Goal: Transaction & Acquisition: Purchase product/service

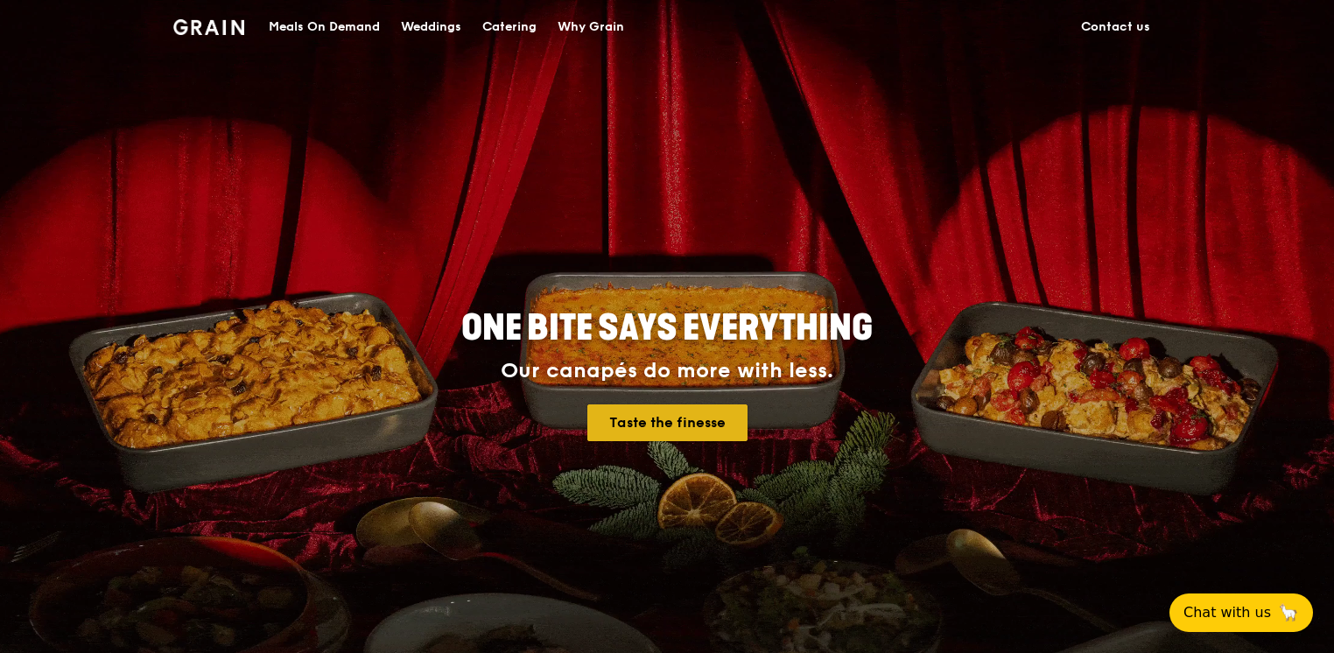
click at [686, 415] on link "Taste the finesse" at bounding box center [667, 422] width 160 height 37
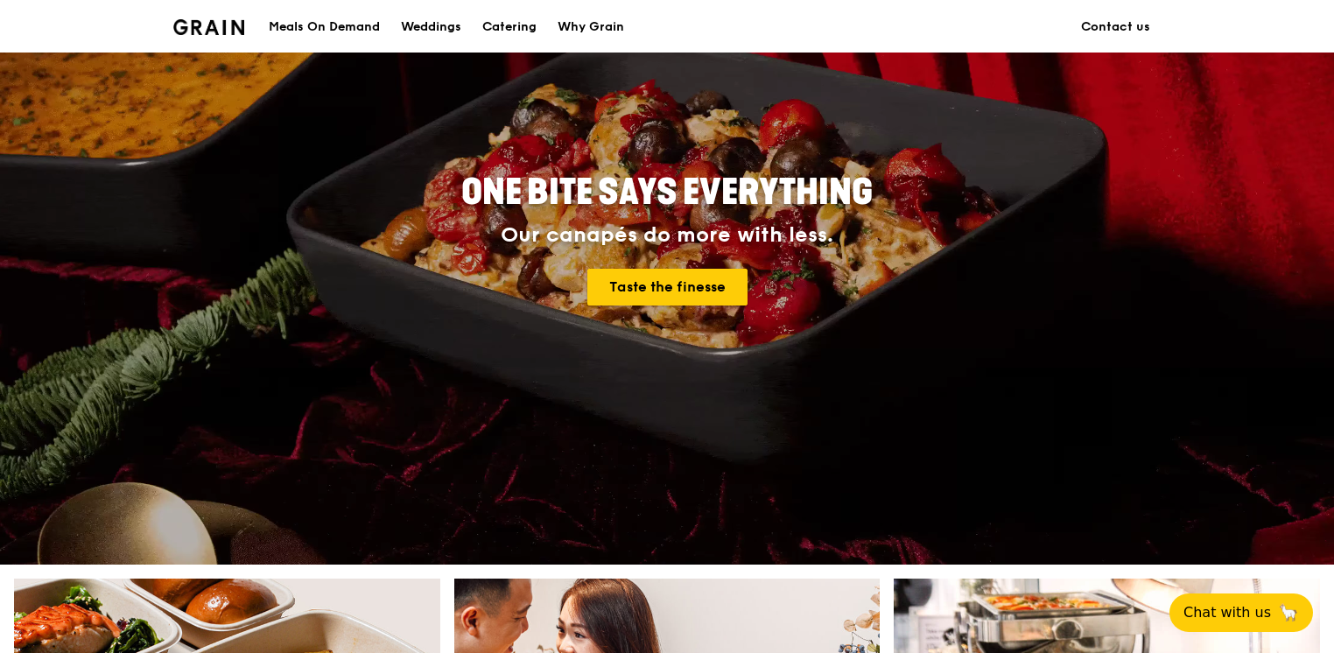
scroll to position [90, 0]
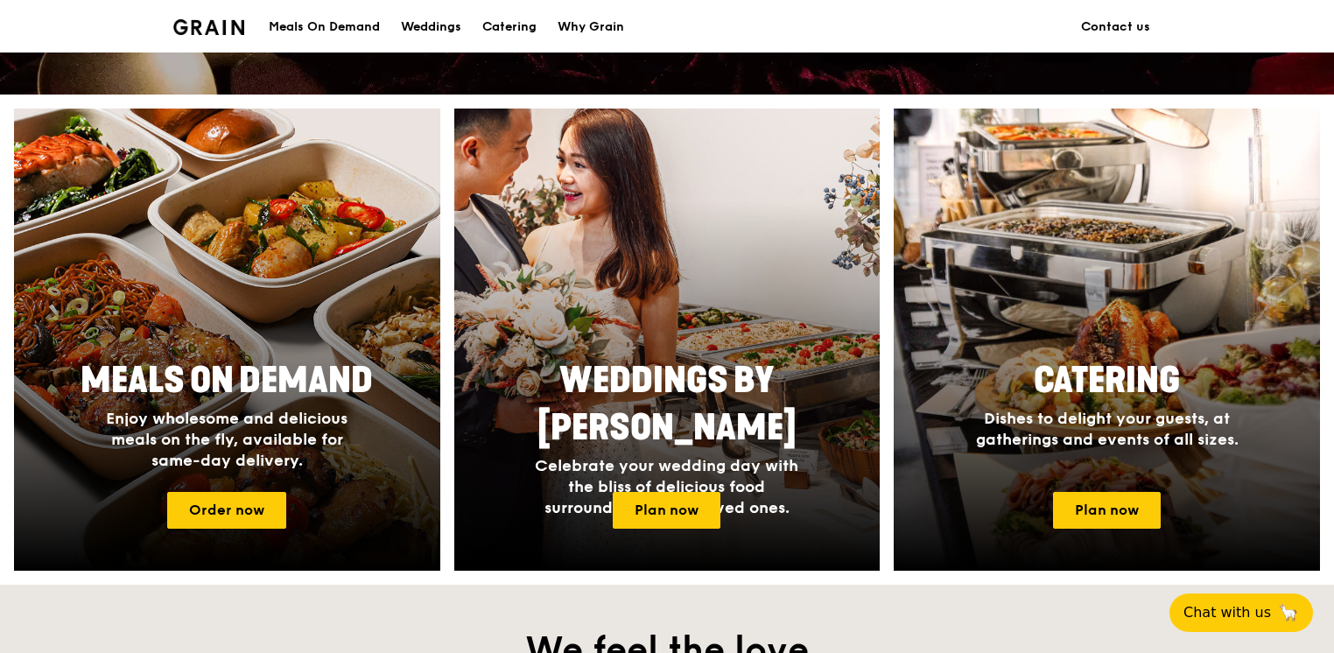
scroll to position [605, 0]
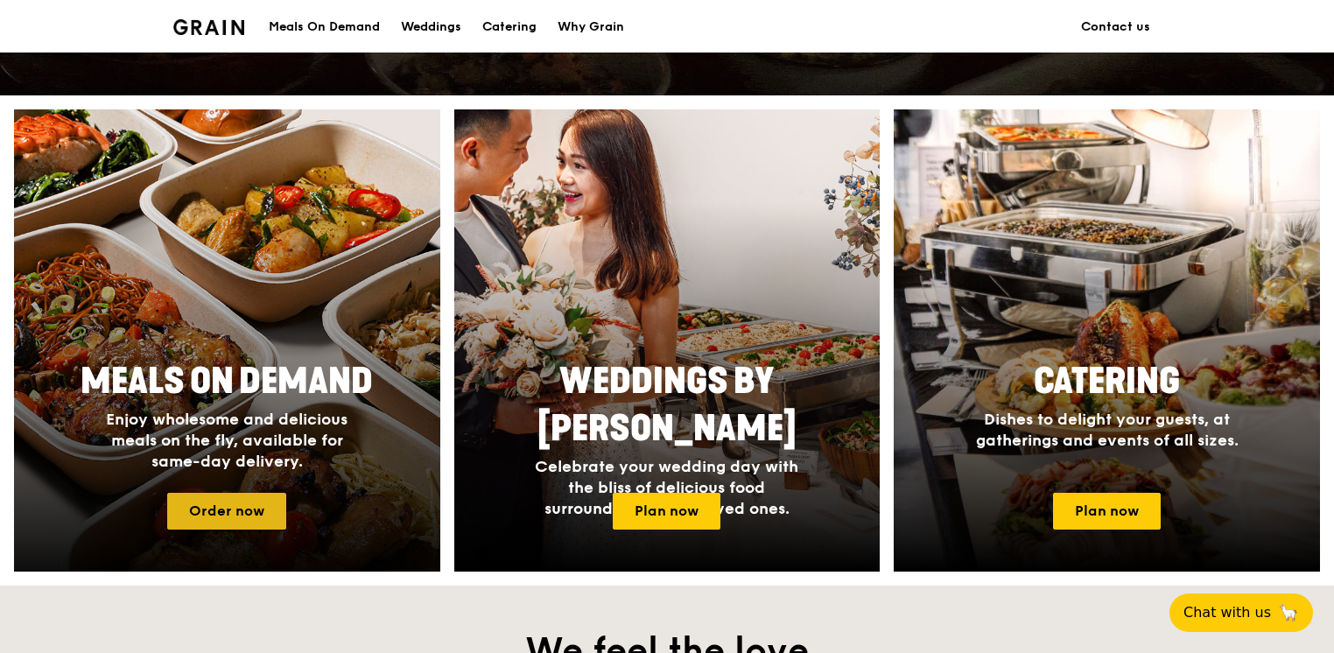
click at [253, 520] on link "Order now" at bounding box center [226, 511] width 119 height 37
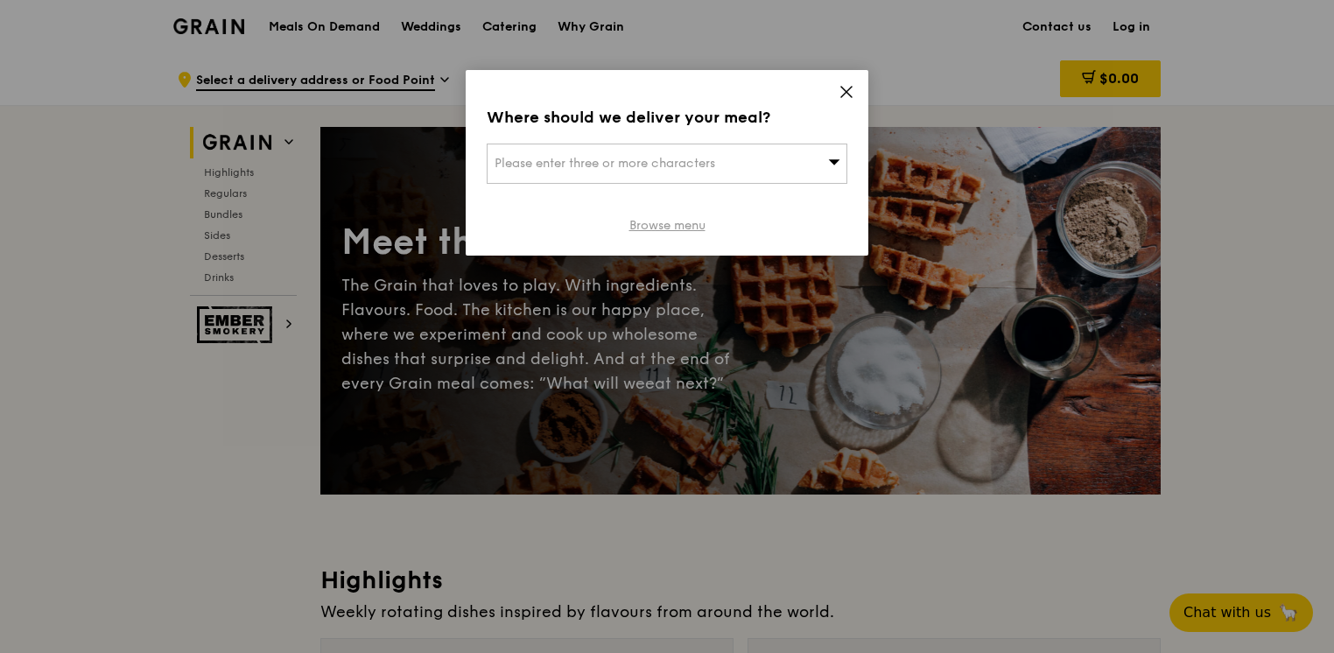
click at [669, 228] on link "Browse menu" at bounding box center [667, 226] width 76 height 18
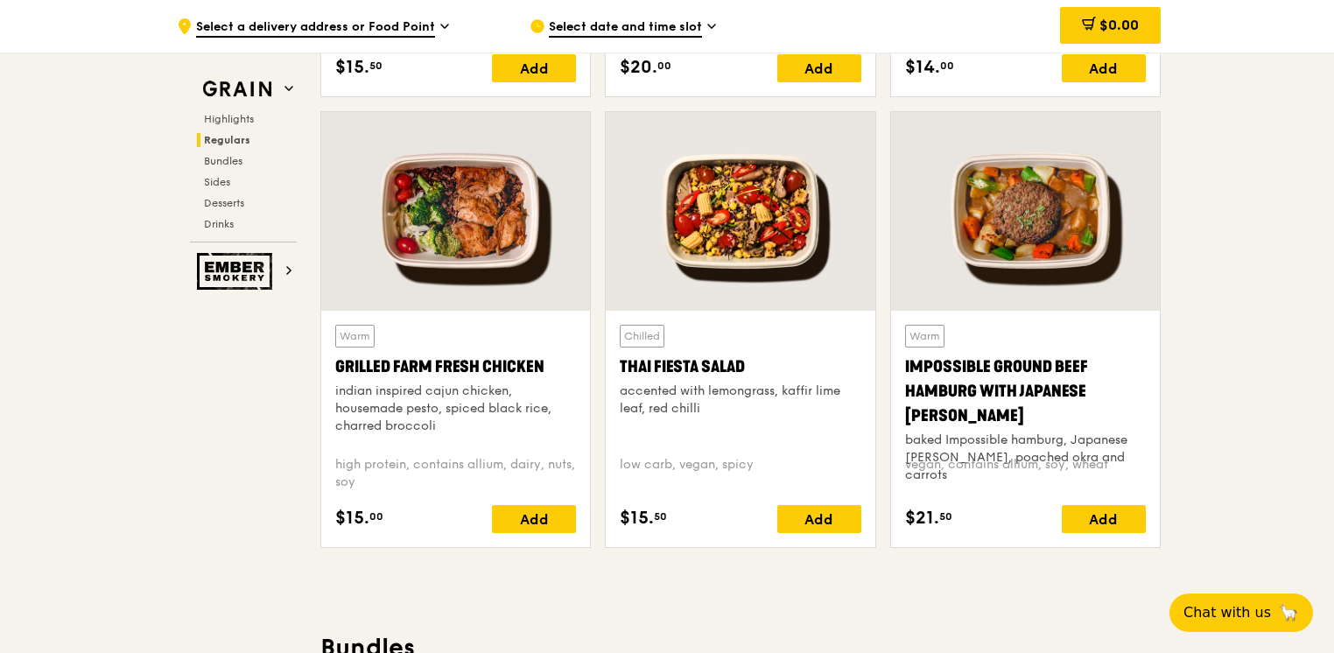
scroll to position [2020, 0]
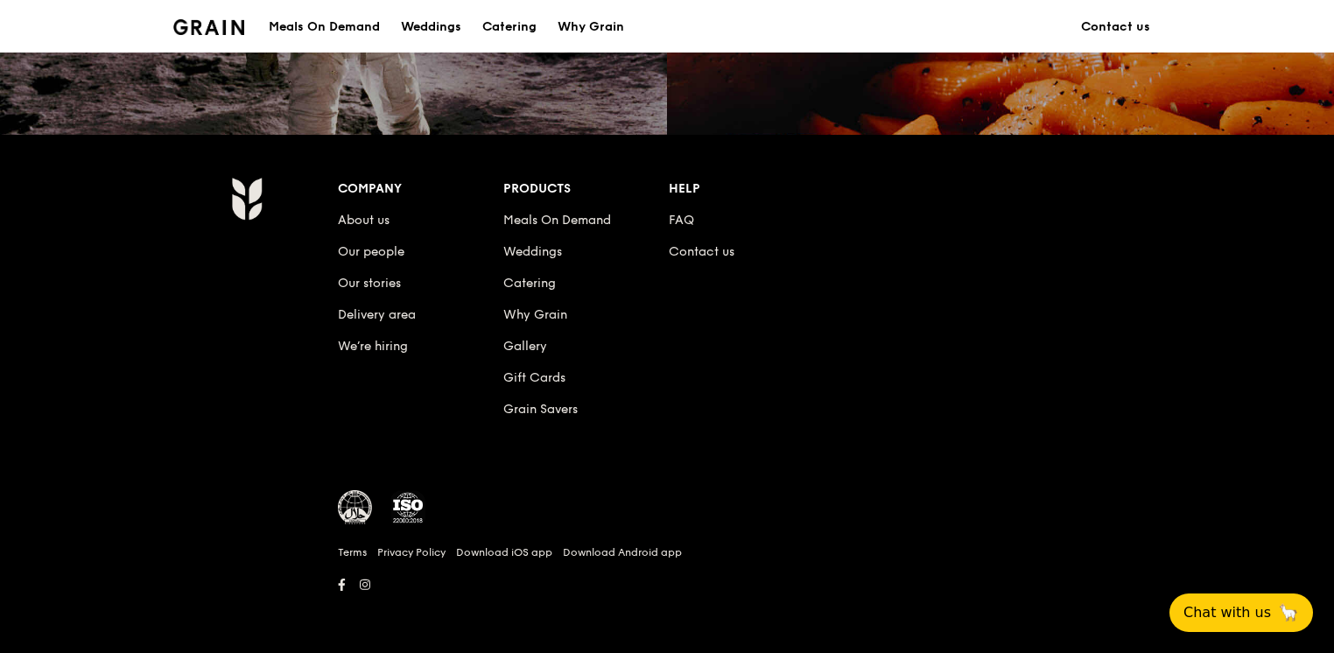
scroll to position [605, 0]
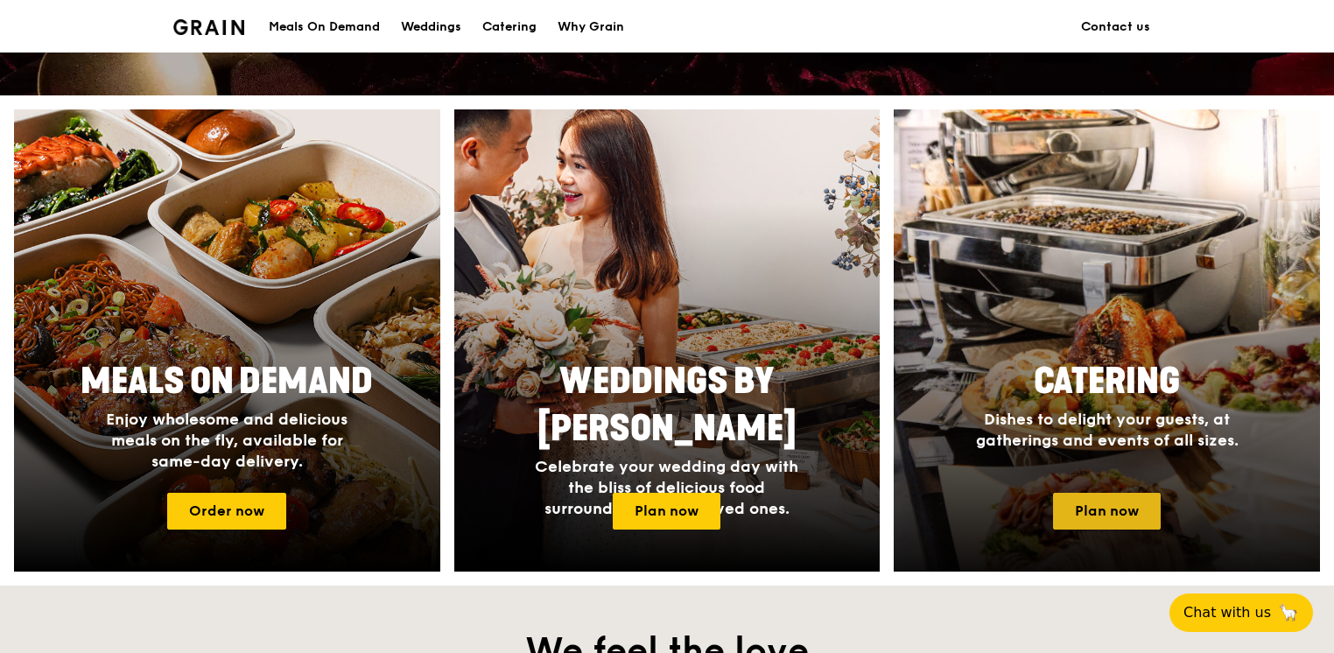
click at [1129, 515] on link "Plan now" at bounding box center [1107, 511] width 108 height 37
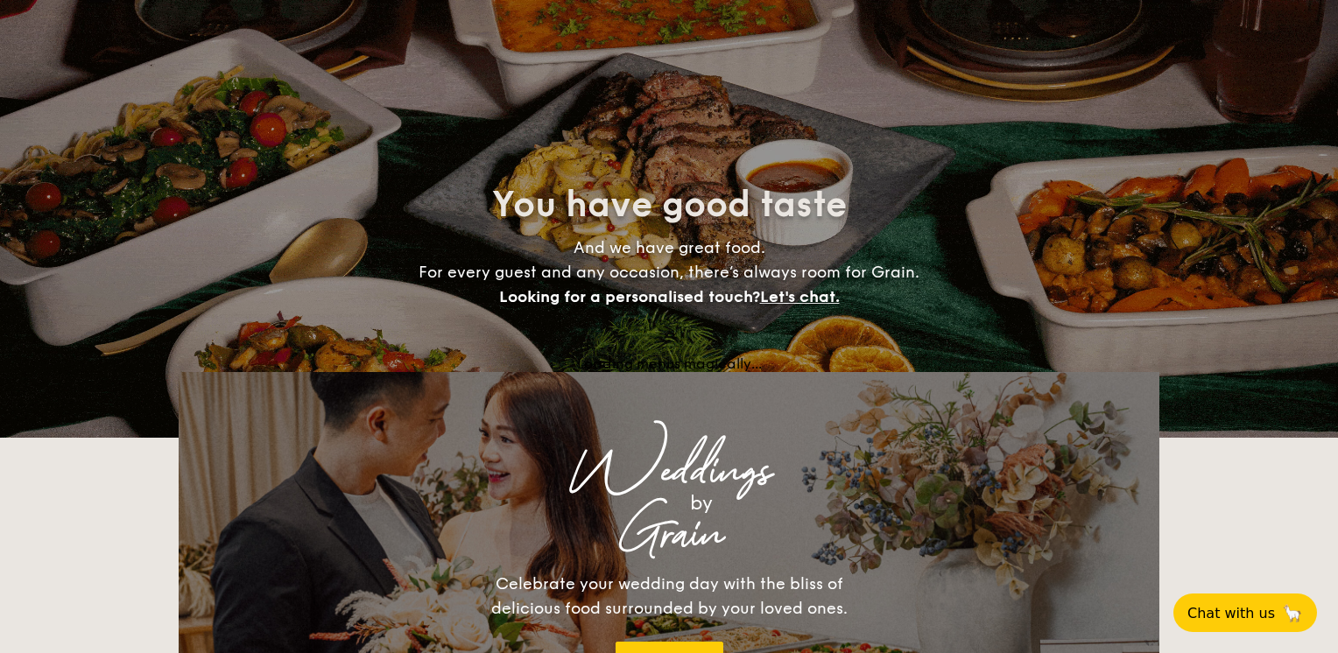
select select
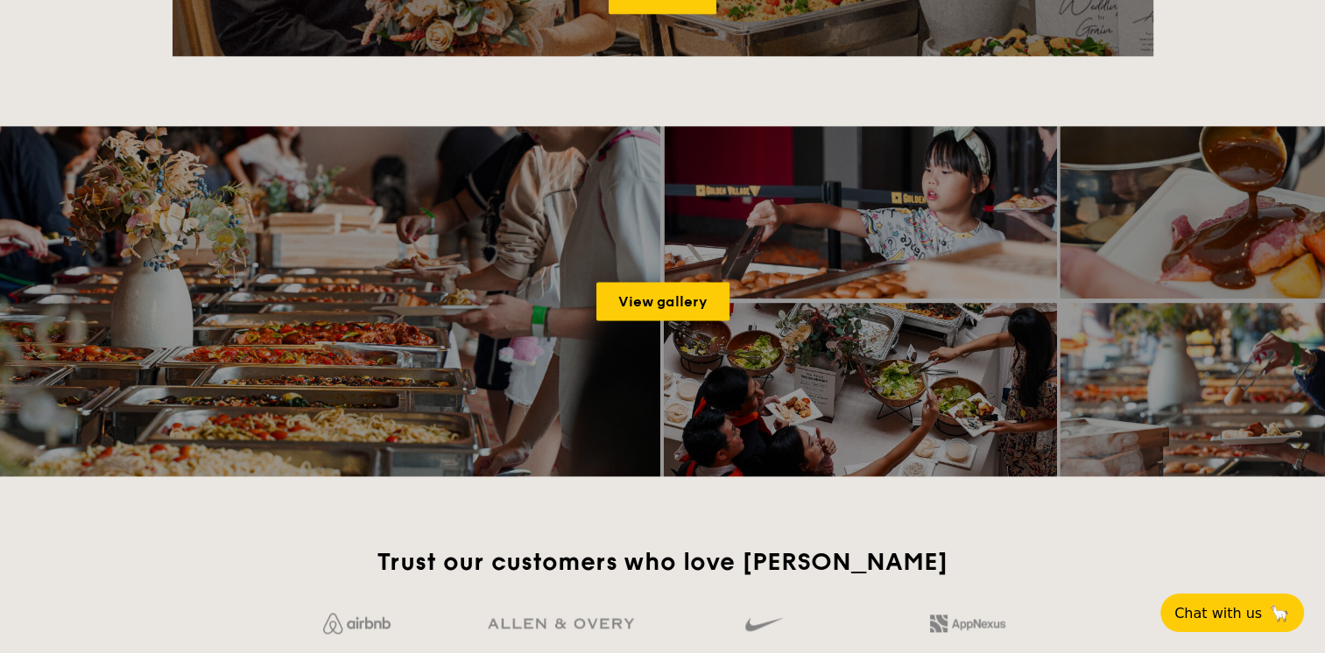
scroll to position [2140, 0]
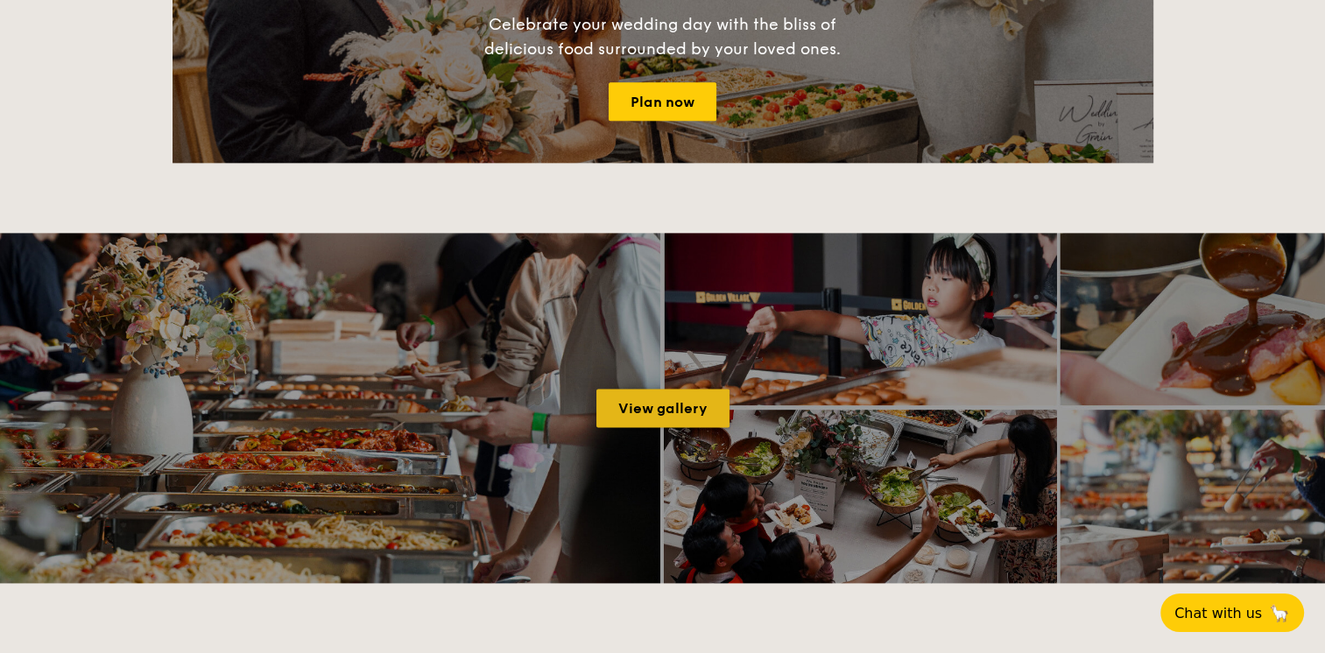
click at [665, 411] on link "View gallery" at bounding box center [662, 408] width 133 height 39
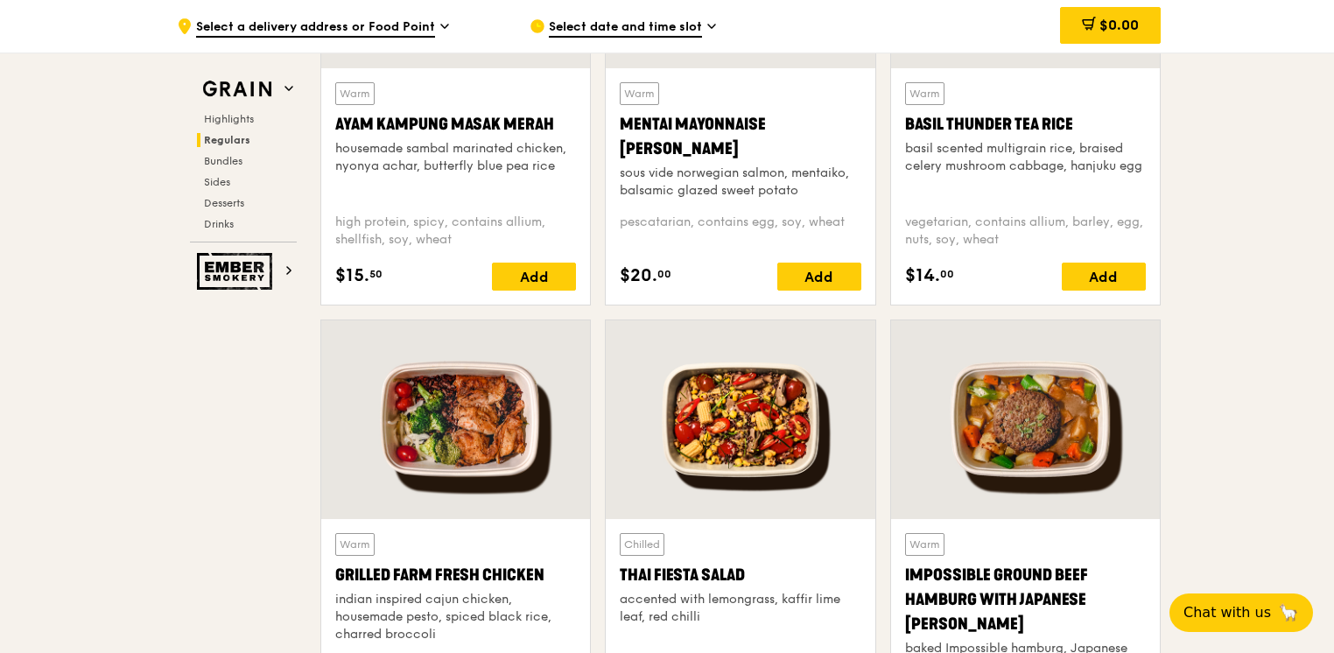
scroll to position [1313, 0]
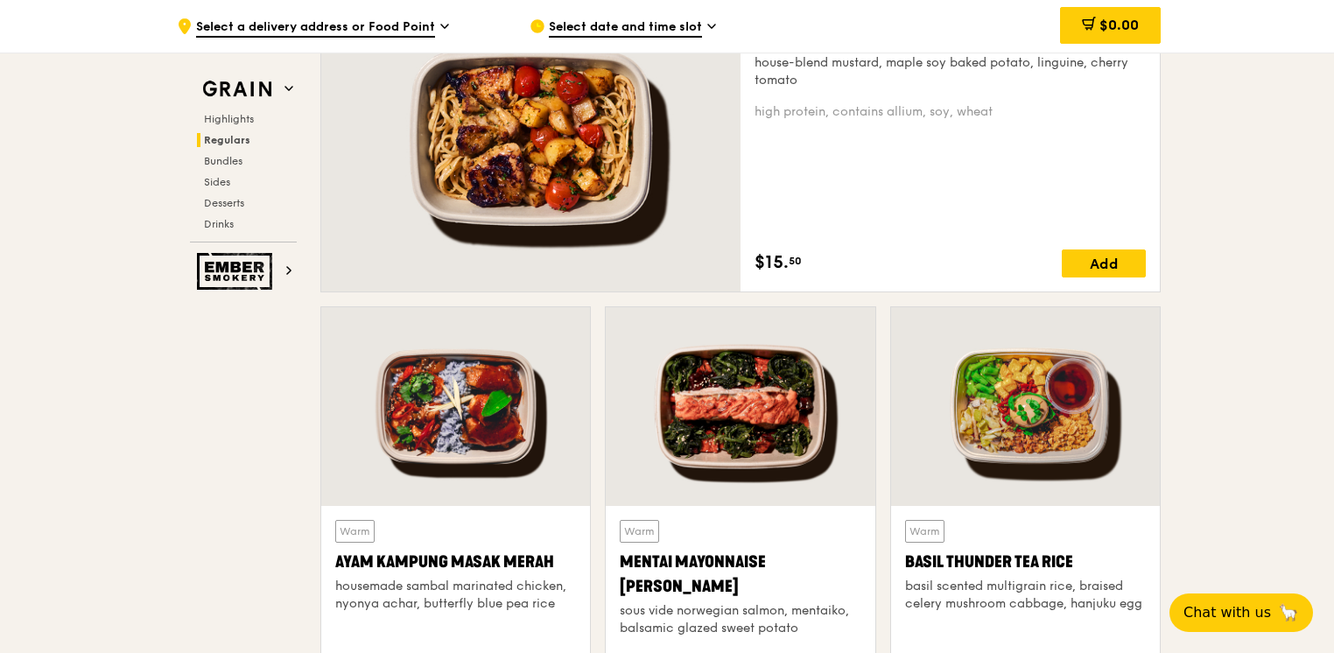
click at [438, 389] on div at bounding box center [455, 406] width 269 height 199
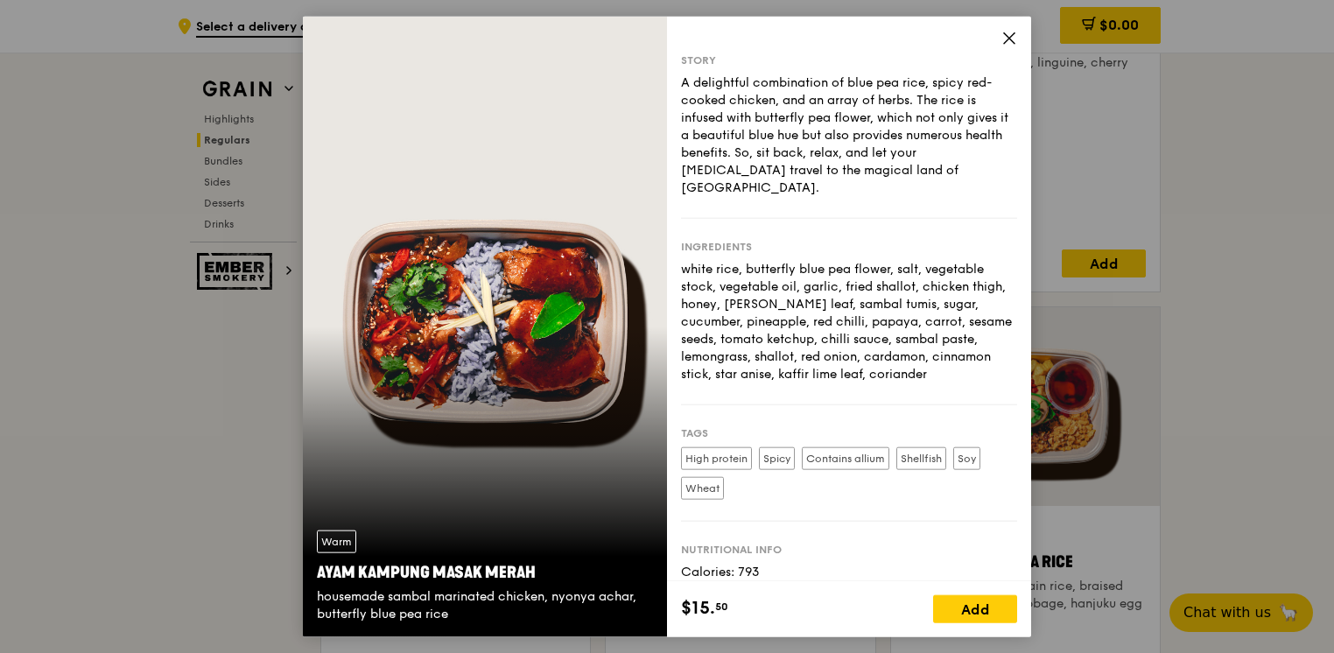
click at [1009, 48] on span at bounding box center [1010, 41] width 16 height 19
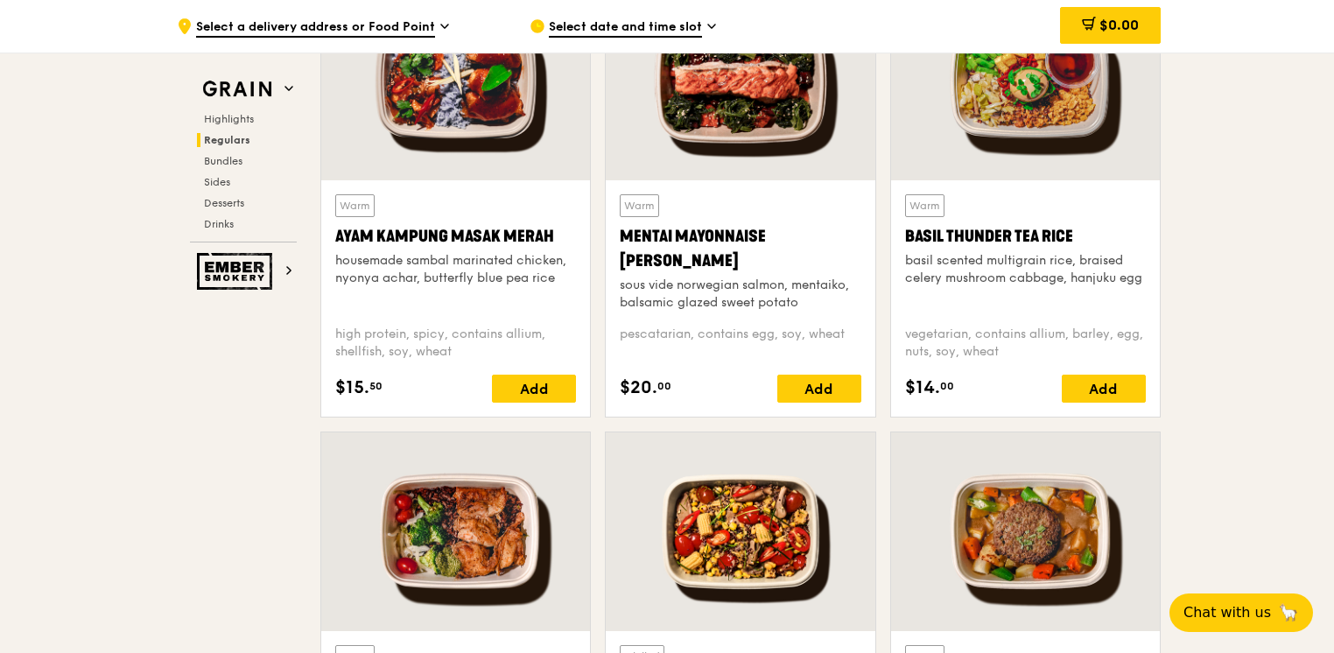
scroll to position [1926, 0]
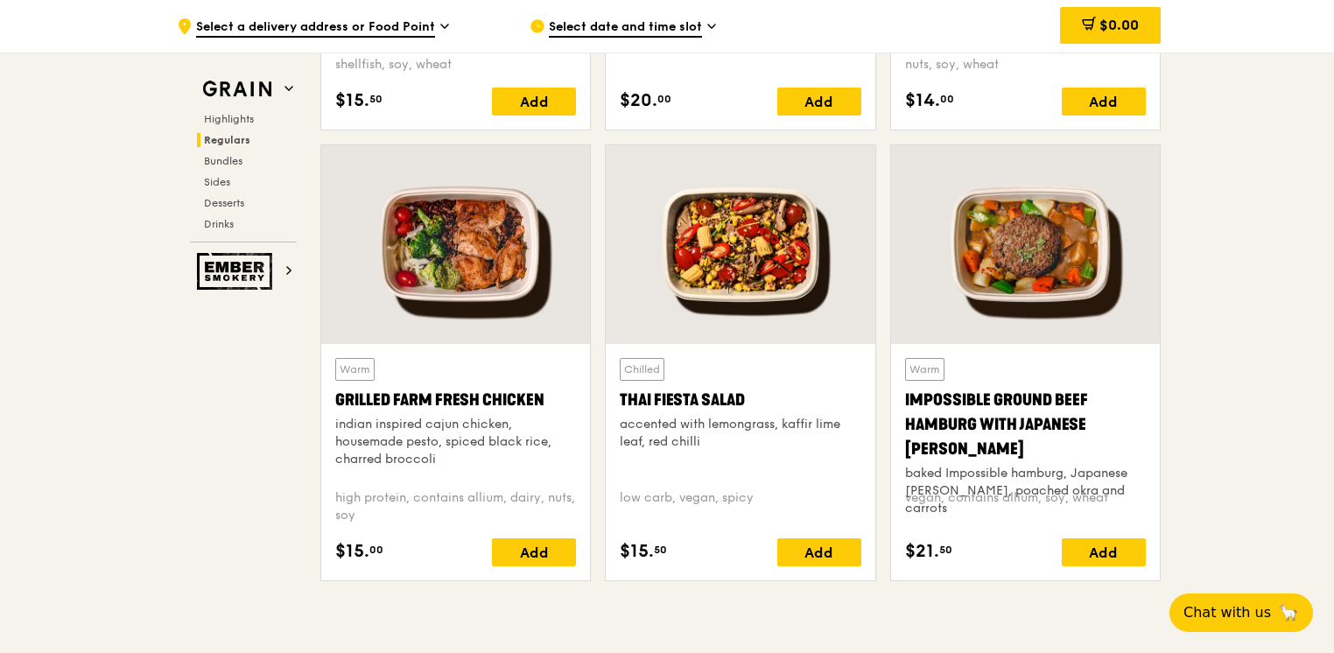
click at [494, 272] on div at bounding box center [455, 244] width 269 height 199
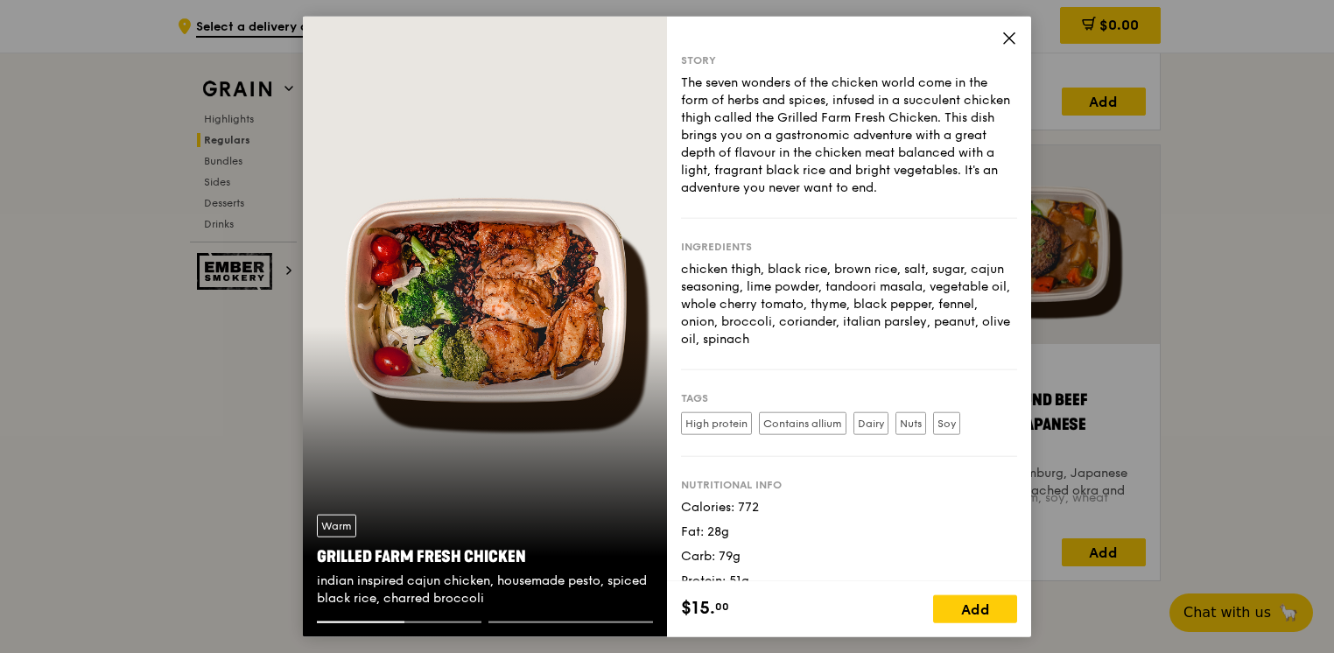
click at [1009, 43] on icon at bounding box center [1010, 39] width 16 height 16
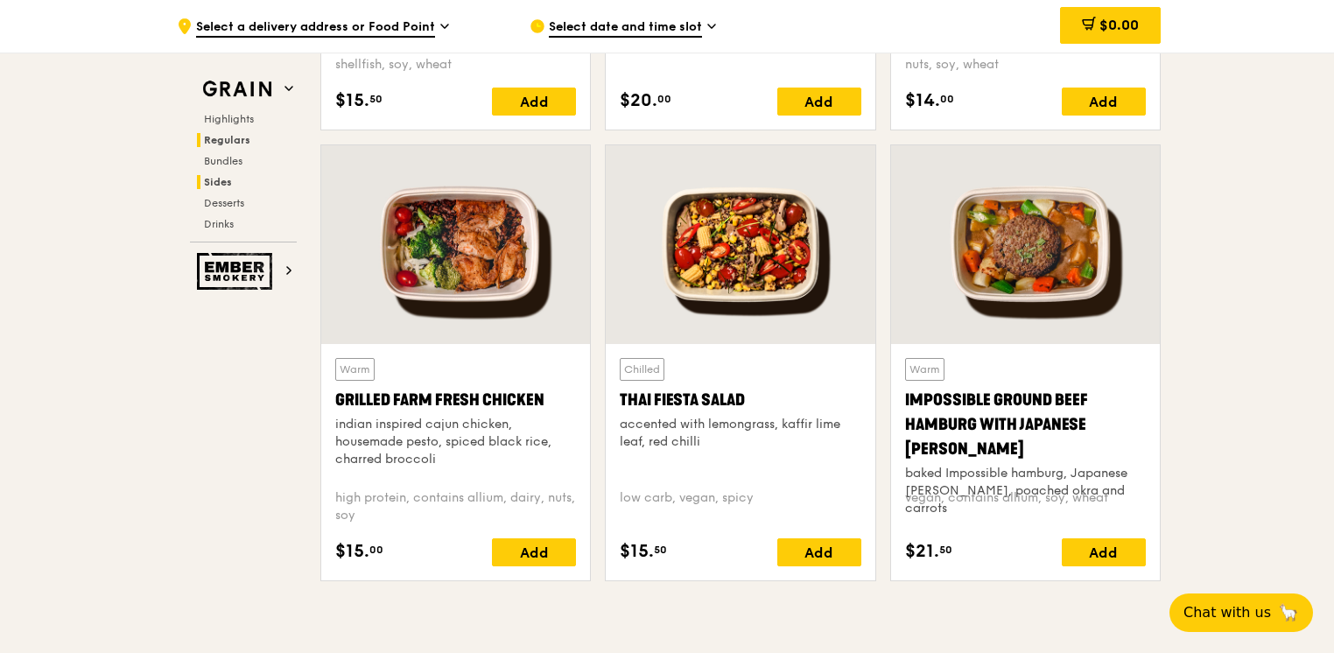
click at [222, 177] on span "Sides" at bounding box center [218, 182] width 28 height 12
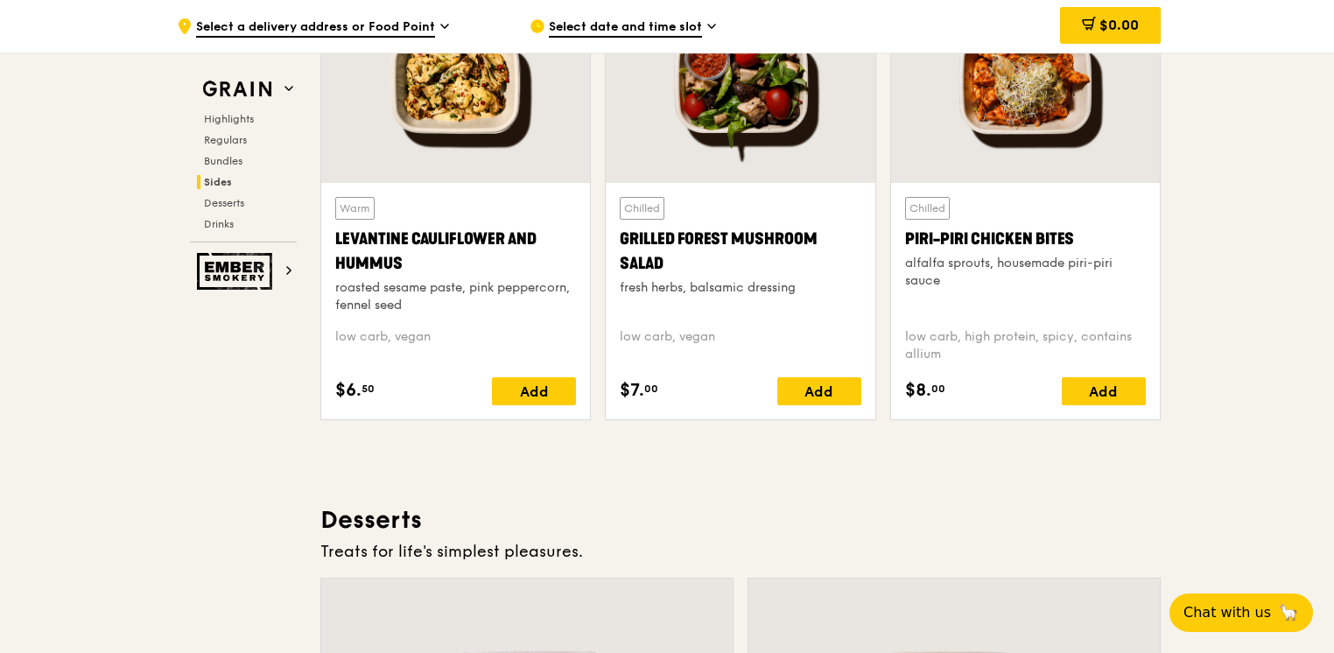
scroll to position [4423, 0]
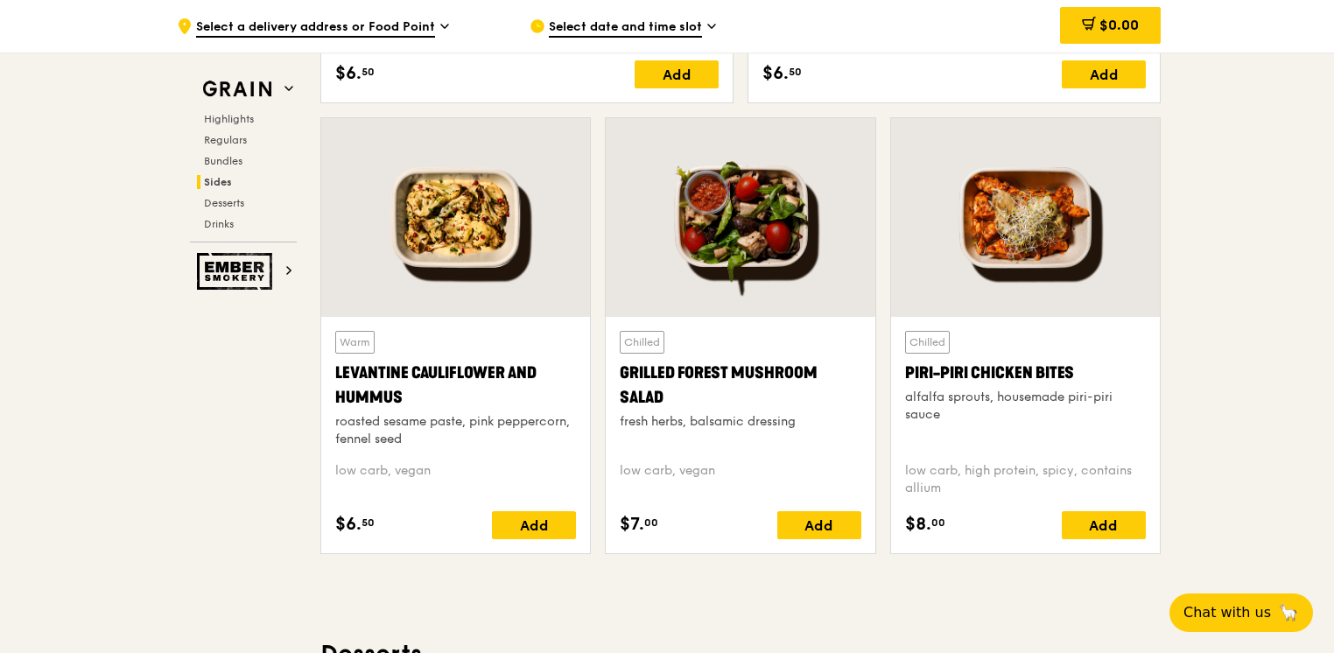
click at [226, 191] on div "Highlights Regulars Bundles Sides Desserts Drinks" at bounding box center [243, 171] width 107 height 119
click at [229, 200] on span "Desserts" at bounding box center [226, 203] width 45 height 12
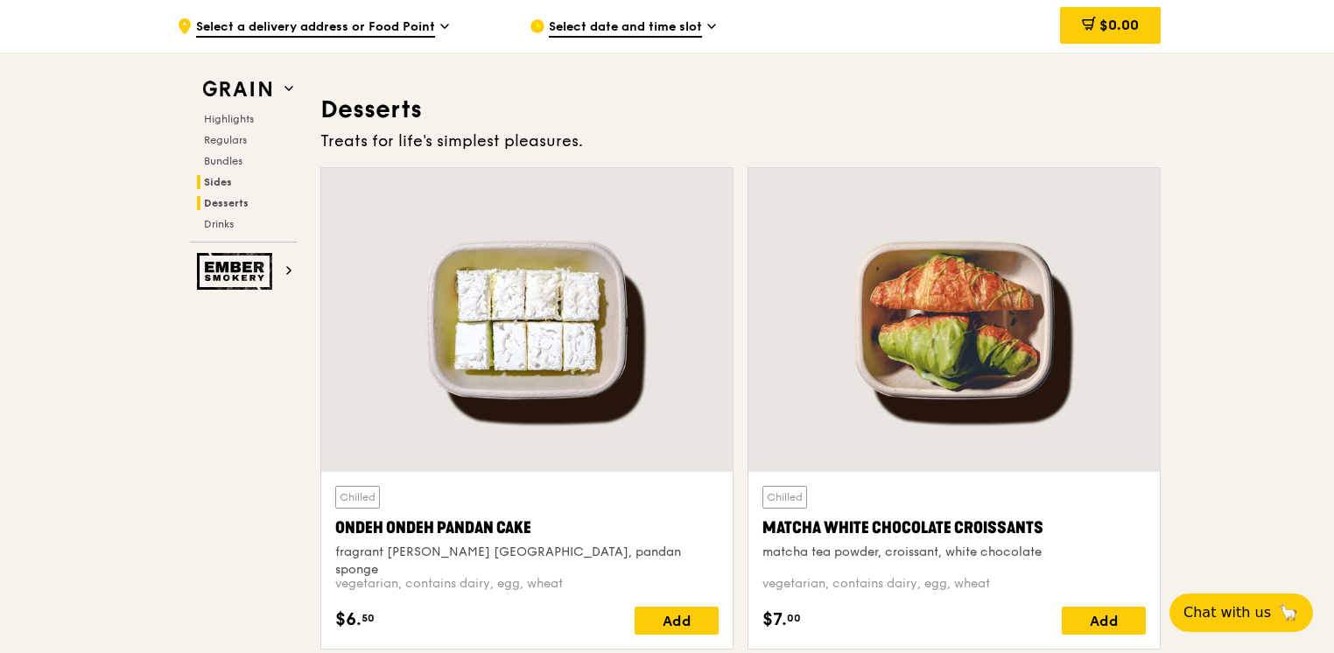
scroll to position [4989, 0]
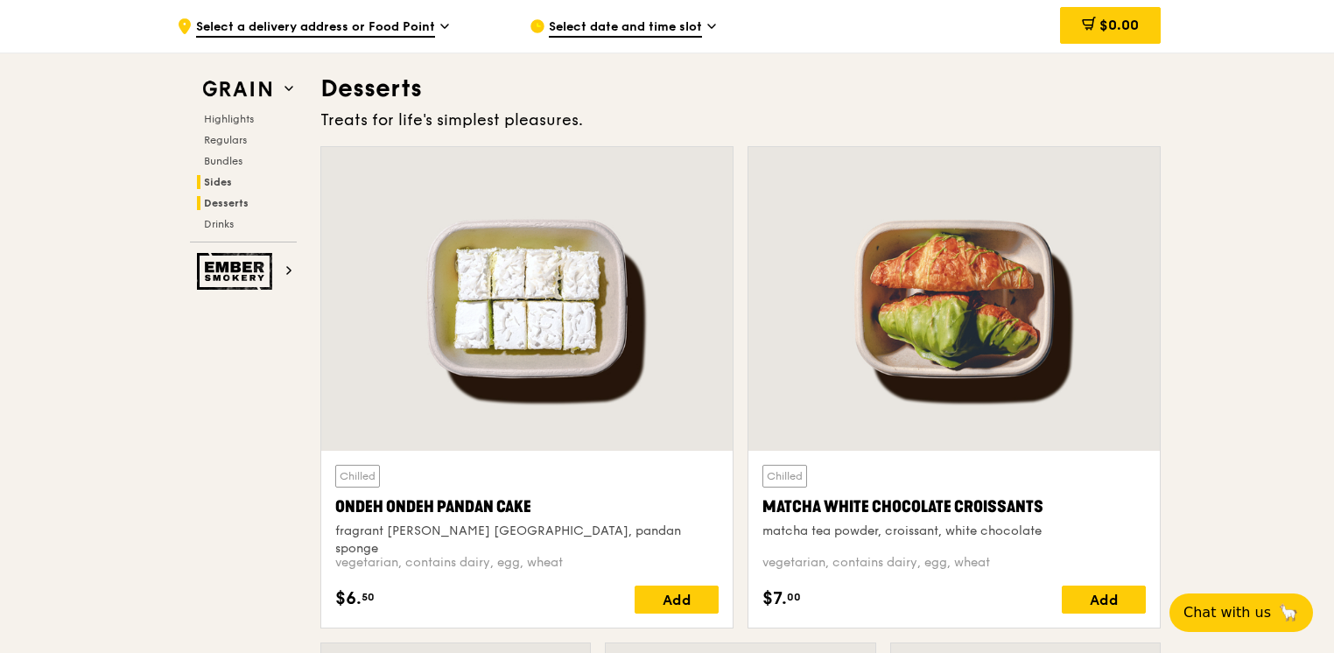
click at [222, 180] on span "Sides" at bounding box center [218, 182] width 28 height 12
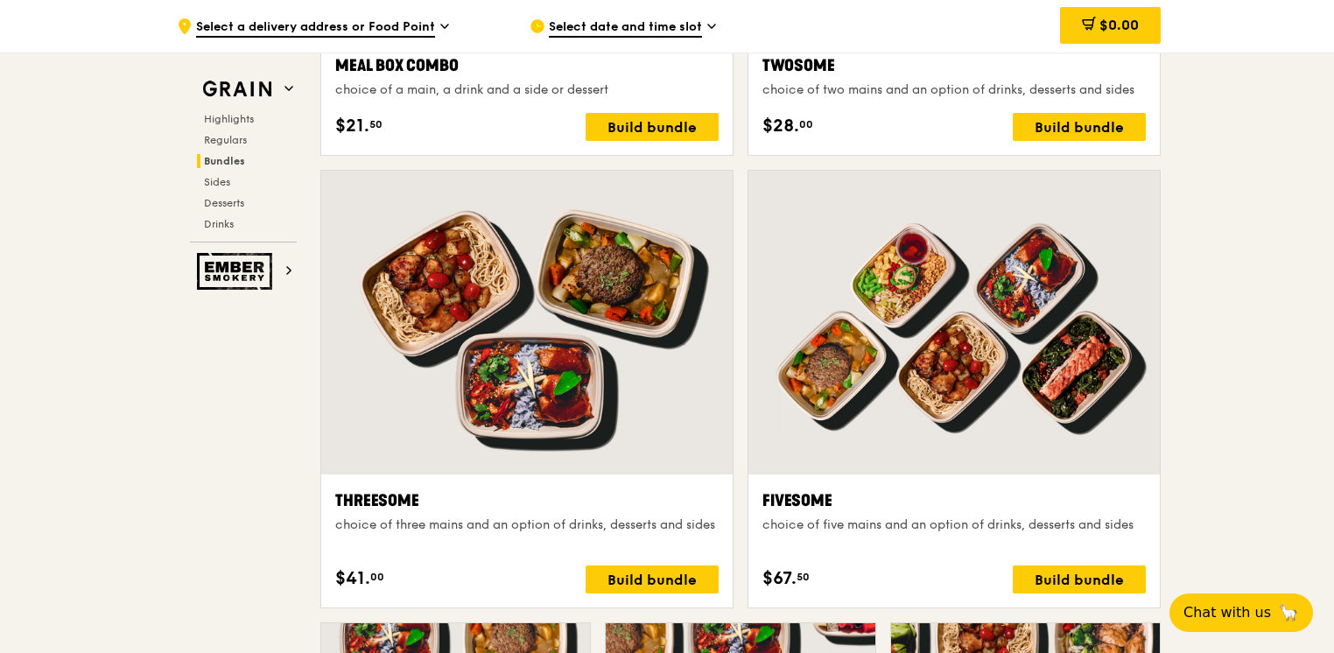
scroll to position [3022, 0]
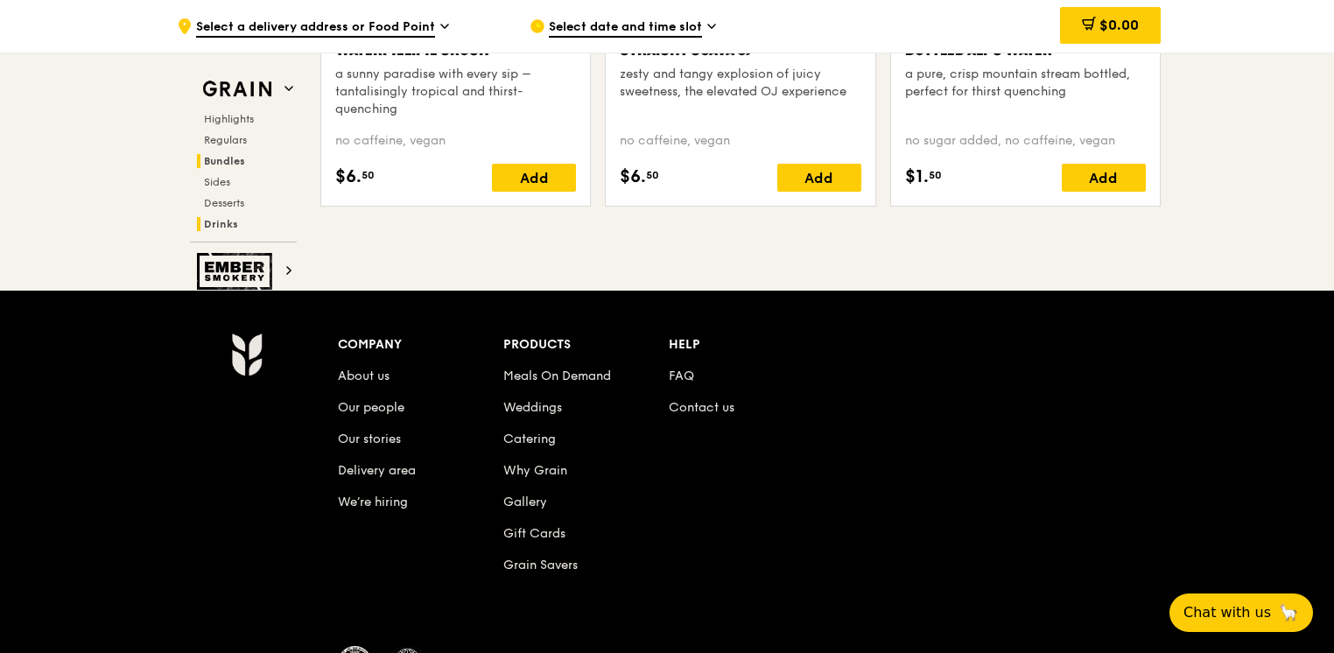
drag, startPoint x: 238, startPoint y: 162, endPoint x: 250, endPoint y: 156, distance: 12.9
click at [238, 160] on span "Bundles" at bounding box center [224, 161] width 41 height 12
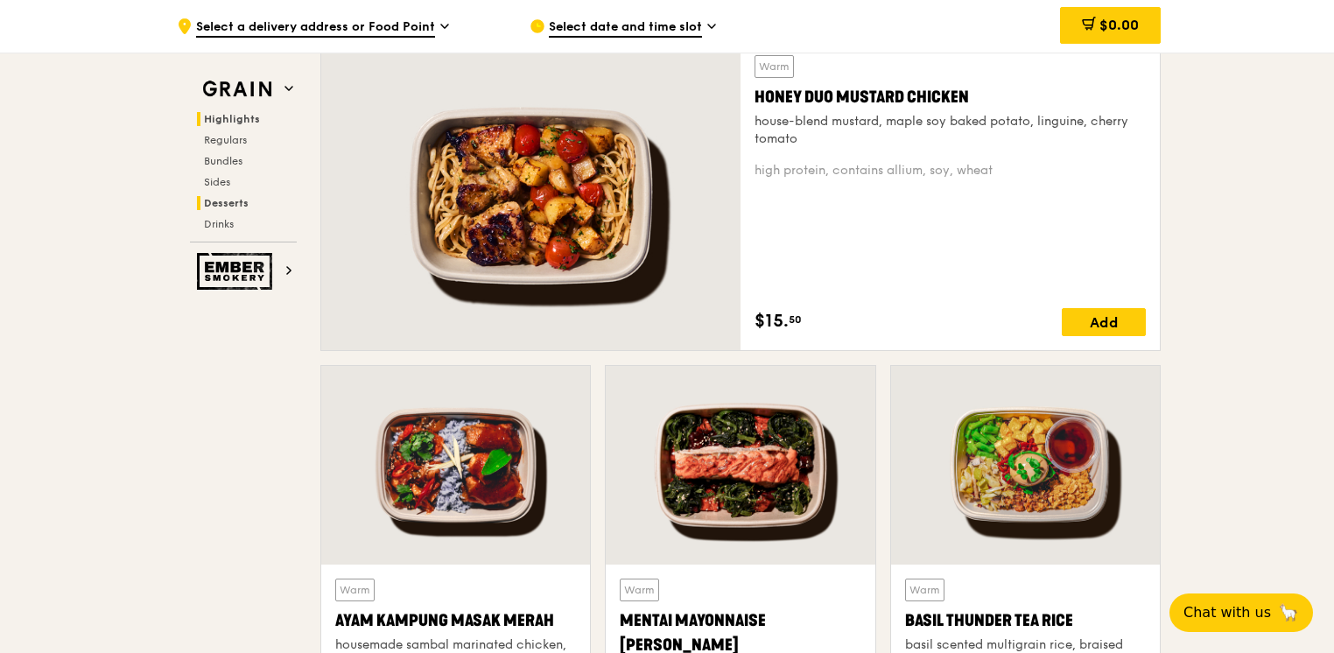
scroll to position [1120, 0]
